Goal: Find specific page/section: Find specific page/section

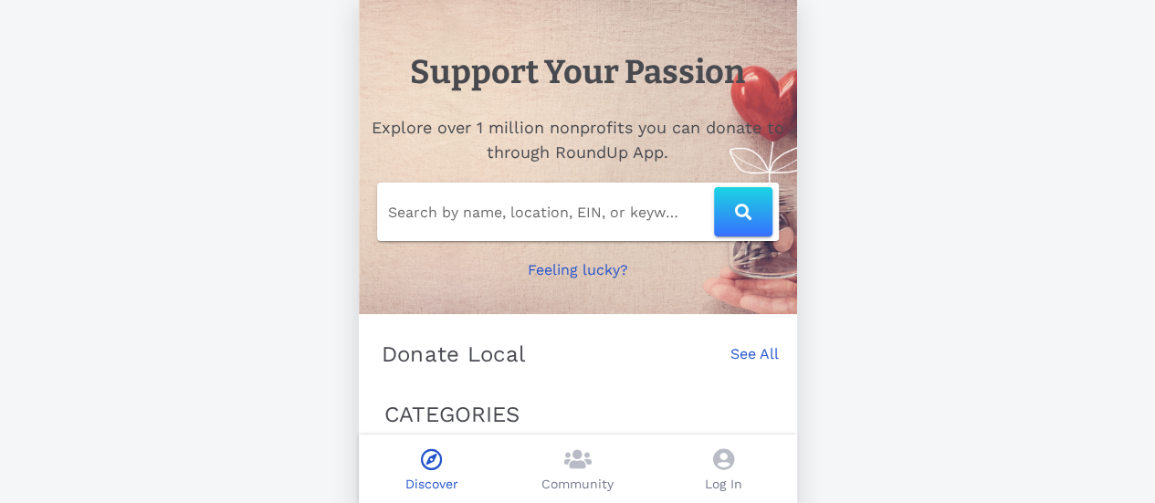
click at [752, 346] on link "See All" at bounding box center [754, 363] width 48 height 40
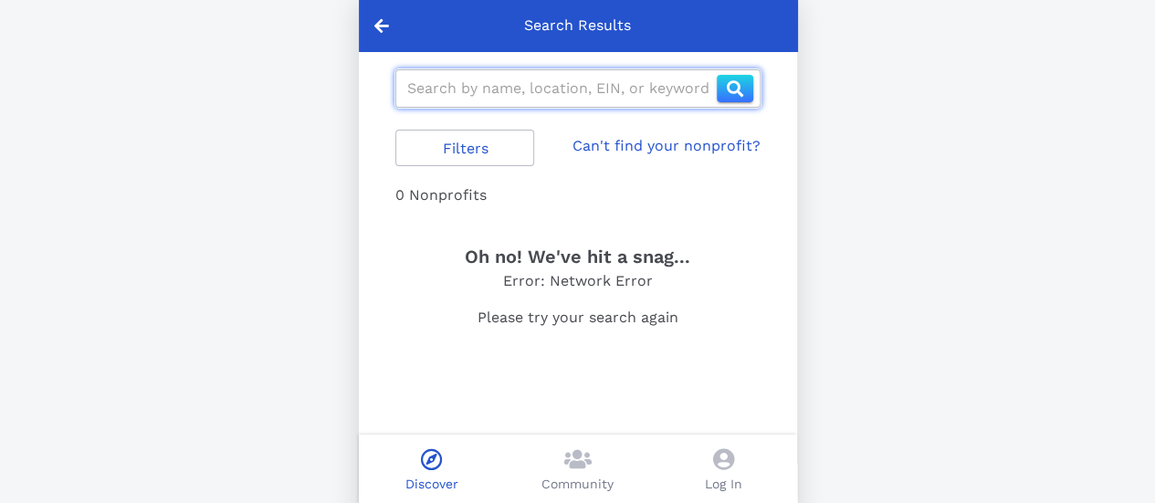
click at [441, 90] on input "text" at bounding box center [562, 88] width 310 height 29
click at [741, 83] on icon "button" at bounding box center [735, 88] width 16 height 16
type input "[US_EMPLOYER_IDENTIFICATION_NUMBER]"
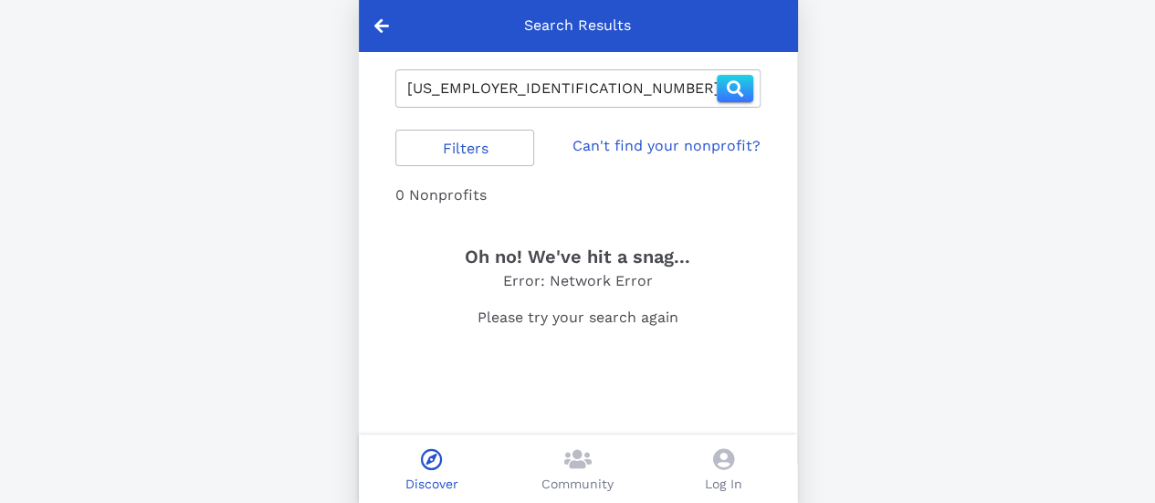
click at [386, 25] on icon at bounding box center [381, 25] width 15 height 16
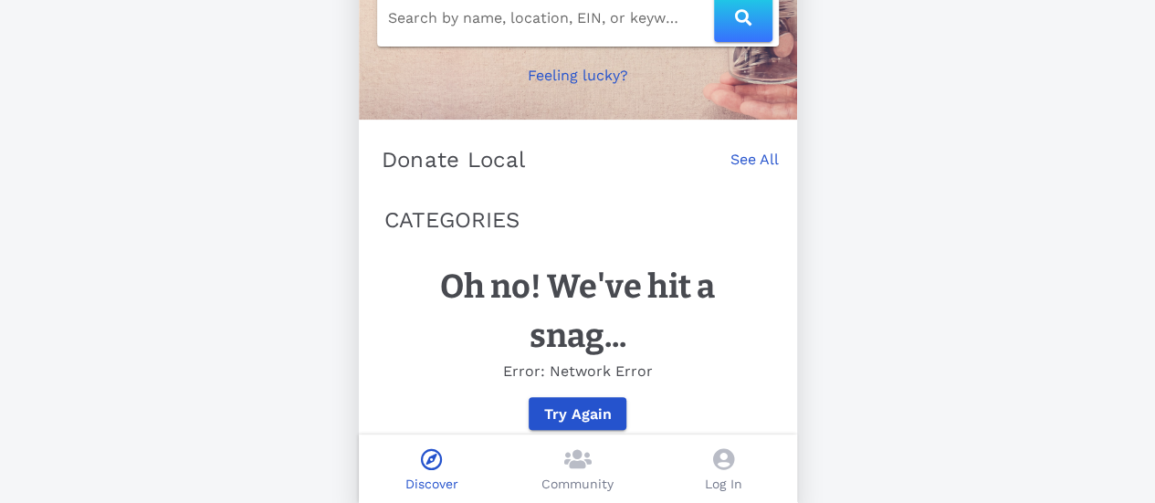
scroll to position [226, 0]
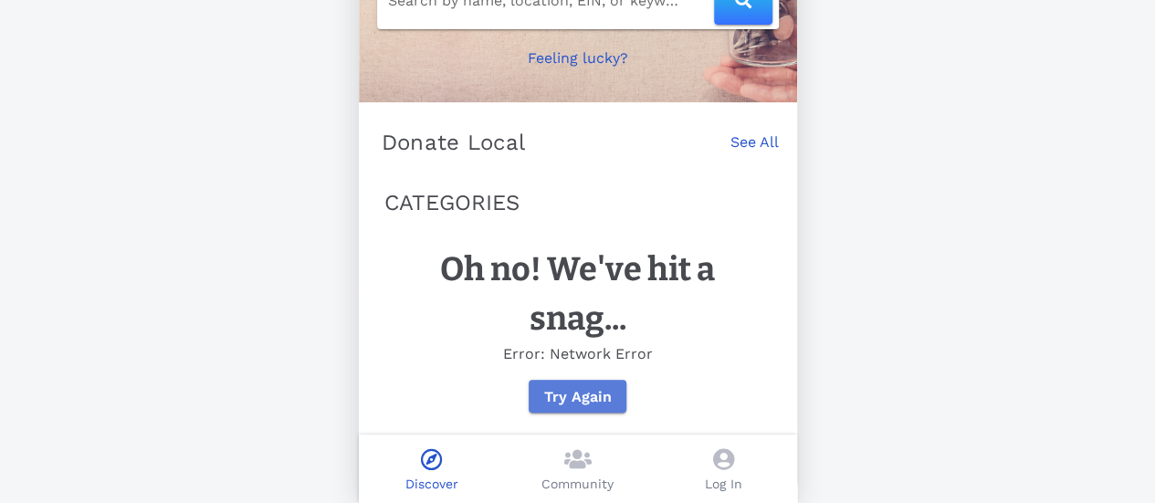
click at [581, 394] on span "Try Again" at bounding box center [577, 396] width 68 height 17
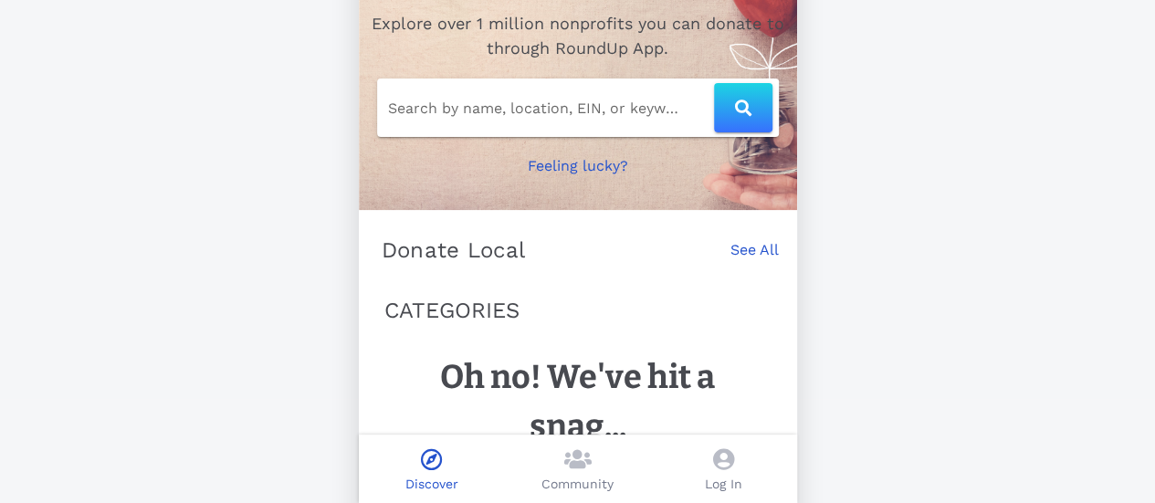
scroll to position [31, 0]
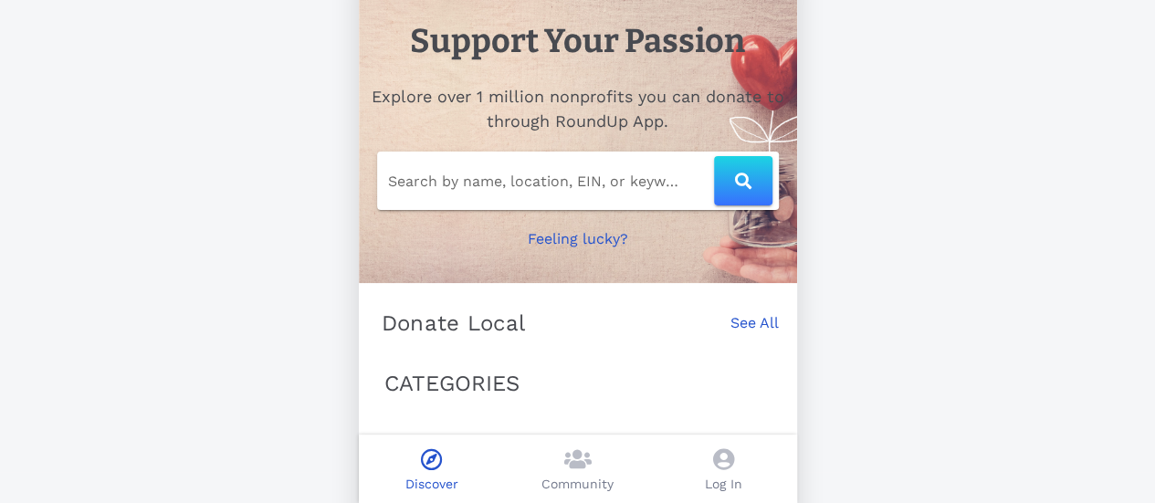
click at [754, 324] on link "See All" at bounding box center [754, 332] width 48 height 40
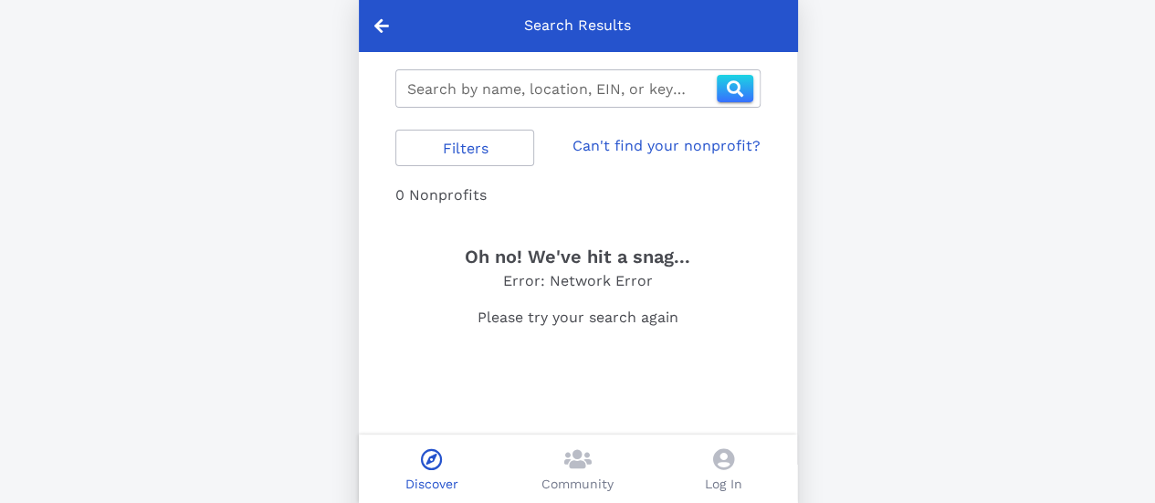
click at [573, 450] on icon at bounding box center [577, 459] width 27 height 22
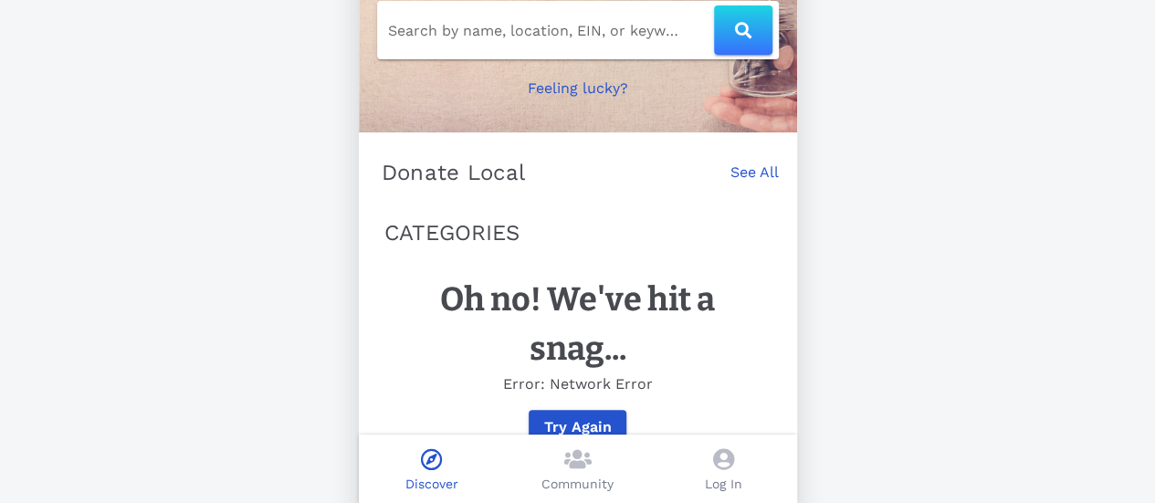
scroll to position [206, 0]
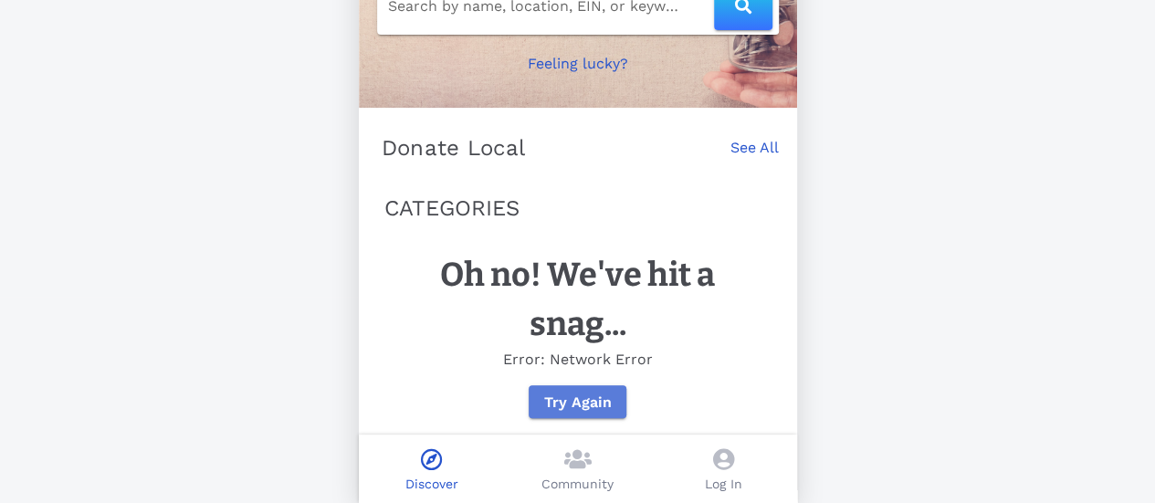
click at [570, 408] on span "Try Again" at bounding box center [577, 402] width 68 height 17
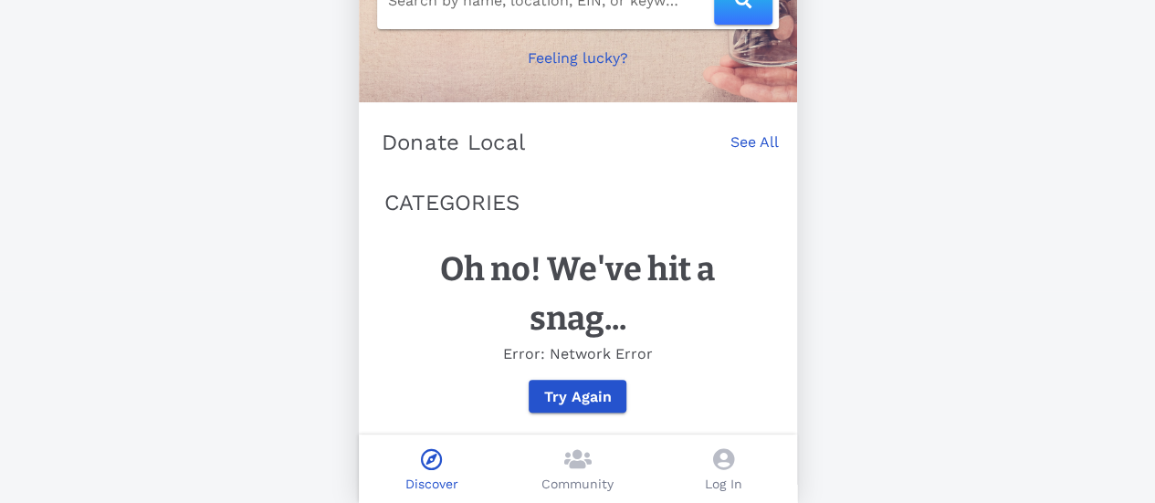
scroll to position [226, 0]
click at [726, 462] on icon at bounding box center [723, 459] width 21 height 22
